Goal: Use online tool/utility: Utilize a website feature to perform a specific function

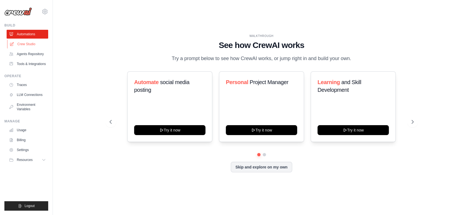
click at [27, 43] on link "Crew Studio" at bounding box center [28, 44] width 42 height 9
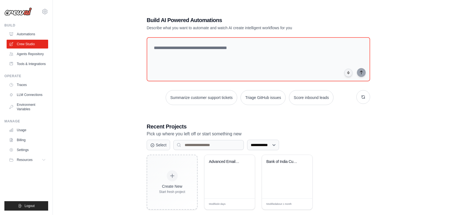
click at [373, 125] on div "**********" at bounding box center [258, 112] width 237 height 211
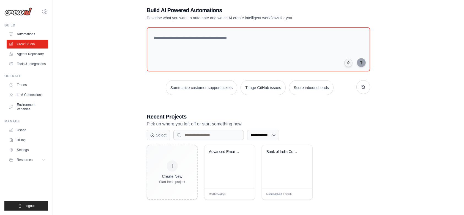
scroll to position [11, 0]
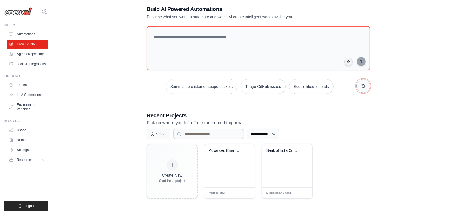
click at [363, 90] on button "button" at bounding box center [364, 86] width 14 height 14
click at [363, 89] on button "button" at bounding box center [364, 86] width 14 height 14
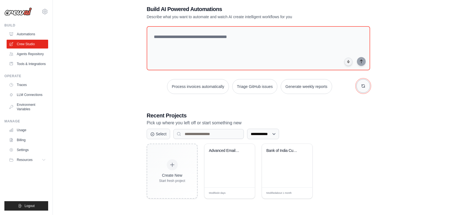
click at [363, 89] on button "button" at bounding box center [364, 86] width 14 height 14
click at [278, 86] on button "Summarize customer support tickets" at bounding box center [258, 86] width 72 height 15
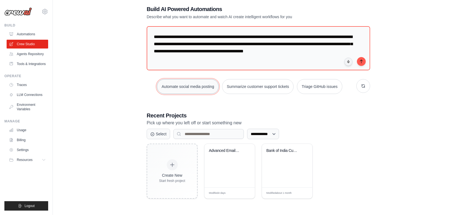
click at [208, 86] on button "Automate social media posting" at bounding box center [188, 86] width 62 height 15
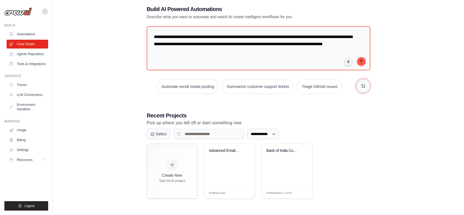
click at [366, 86] on button "button" at bounding box center [364, 86] width 14 height 14
click at [306, 85] on button "Score inbound leads" at bounding box center [306, 86] width 45 height 15
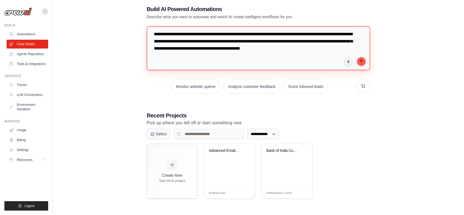
scroll to position [0, 0]
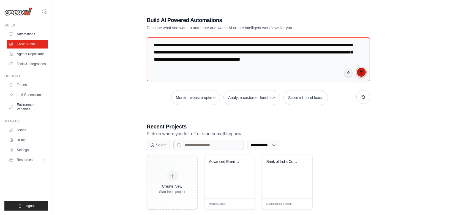
click at [361, 74] on icon "submit" at bounding box center [361, 72] width 4 height 4
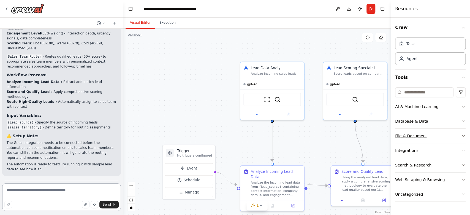
scroll to position [630, 0]
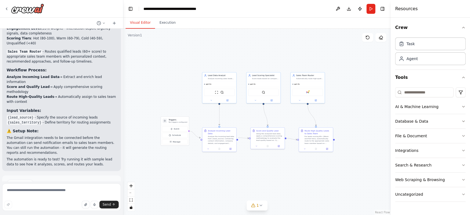
drag, startPoint x: 249, startPoint y: 138, endPoint x: 175, endPoint y: 107, distance: 80.0
click at [175, 107] on div ".deletable-edge-delete-btn { width: 20px; height: 20px; border: 0px solid #ffff…" at bounding box center [256, 122] width 267 height 186
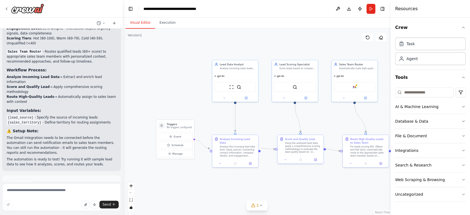
click at [67, 204] on span "Run Automation" at bounding box center [64, 206] width 27 height 4
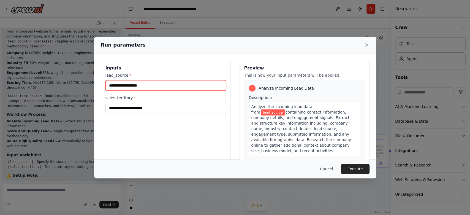
click at [151, 89] on input "lead_source *" at bounding box center [165, 85] width 121 height 10
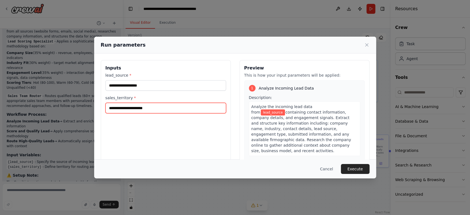
click at [153, 109] on input "sales_territory *" at bounding box center [165, 108] width 121 height 10
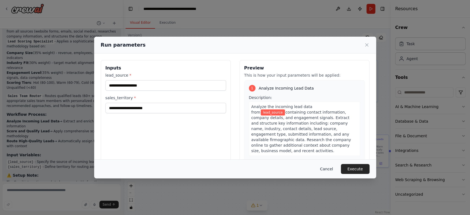
click at [329, 172] on button "Cancel" at bounding box center [327, 169] width 22 height 10
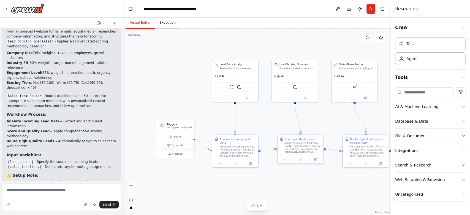
click at [167, 24] on button "Execution" at bounding box center [167, 23] width 25 height 12
click at [138, 24] on button "Visual Editor" at bounding box center [140, 23] width 29 height 12
click at [352, 11] on button "Download" at bounding box center [348, 9] width 9 height 10
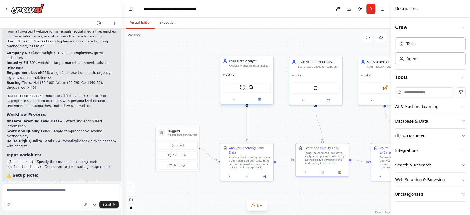
click at [249, 66] on div "Analyze incoming sales leads from various sources (website forms, emails, socia…" at bounding box center [250, 66] width 42 height 4
click at [241, 65] on div "Analyze incoming sales leads from various sources (website forms, emails, socia…" at bounding box center [250, 66] width 42 height 4
click at [239, 97] on button at bounding box center [234, 99] width 24 height 5
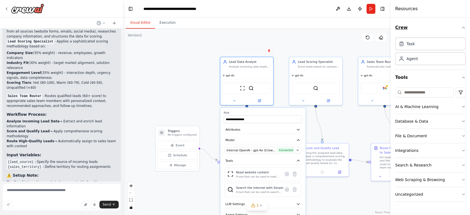
click at [463, 29] on icon "button" at bounding box center [463, 27] width 4 height 4
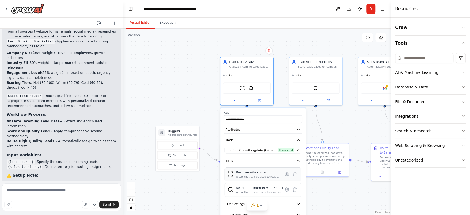
click at [255, 178] on div "Read website content A tool that can be used to read a website content." at bounding box center [263, 174] width 77 height 14
click at [298, 204] on icon "button" at bounding box center [298, 204] width 4 height 4
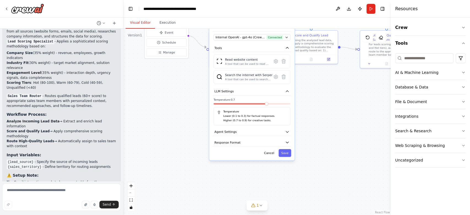
drag, startPoint x: 323, startPoint y: 195, endPoint x: 312, endPoint y: 82, distance: 113.9
click at [312, 82] on div ".deletable-edge-delete-btn { width: 20px; height: 20px; border: 0px solid #ffff…" at bounding box center [256, 122] width 267 height 186
click at [287, 135] on div "**********" at bounding box center [251, 76] width 85 height 165
click at [287, 132] on icon "button" at bounding box center [287, 131] width 4 height 4
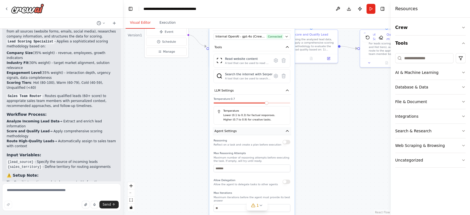
click at [288, 131] on icon "button" at bounding box center [287, 131] width 4 height 4
click at [287, 141] on icon "button" at bounding box center [287, 141] width 2 height 1
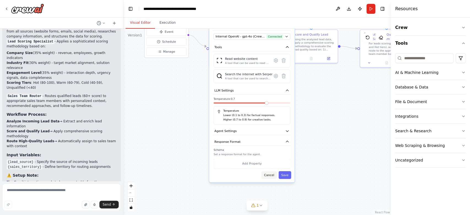
click at [270, 174] on button "Cancel" at bounding box center [268, 175] width 15 height 8
